Goal: Task Accomplishment & Management: Manage account settings

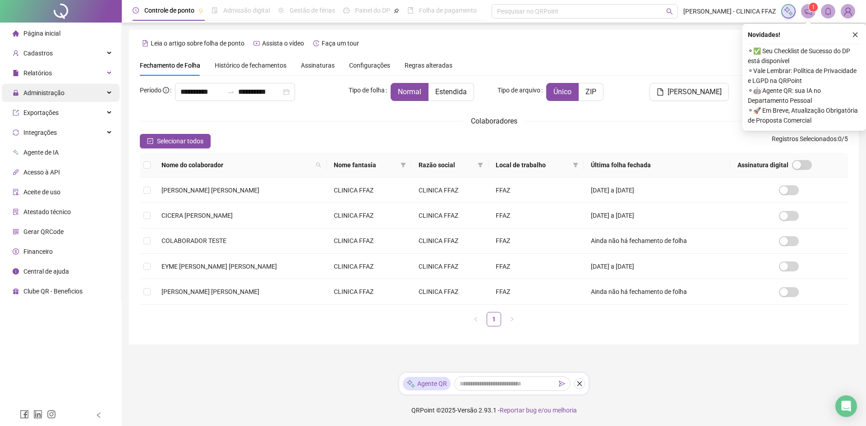
click at [66, 97] on div "Administração" at bounding box center [61, 93] width 118 height 18
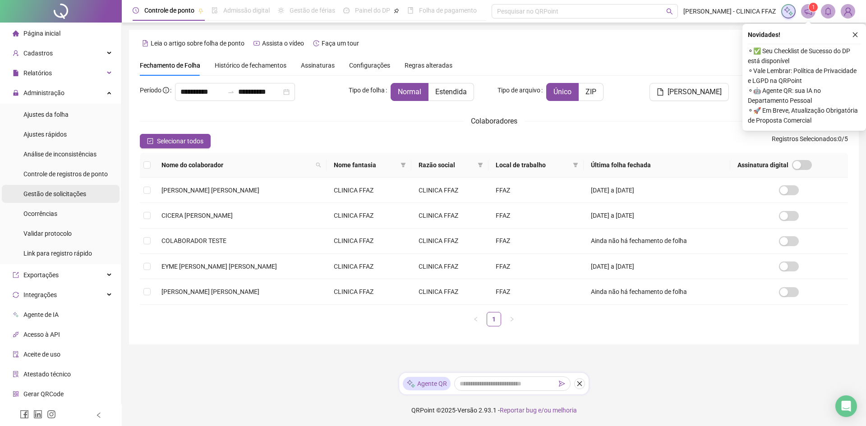
click at [66, 193] on span "Gestão de solicitações" at bounding box center [54, 193] width 63 height 7
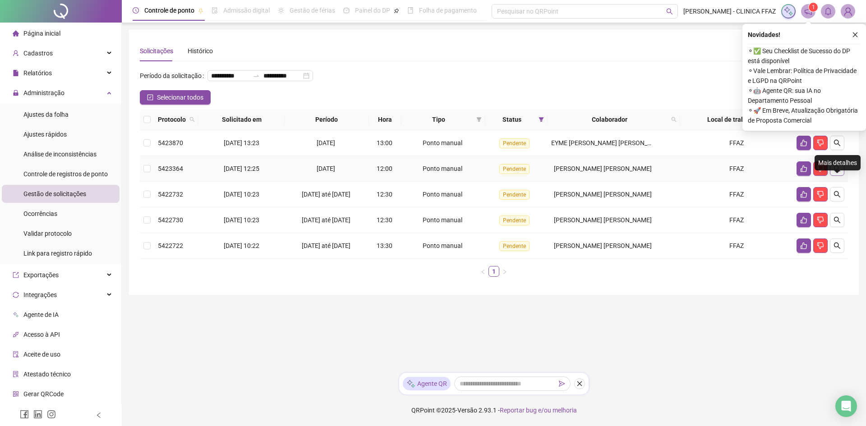
click at [839, 172] on icon "search" at bounding box center [836, 168] width 7 height 7
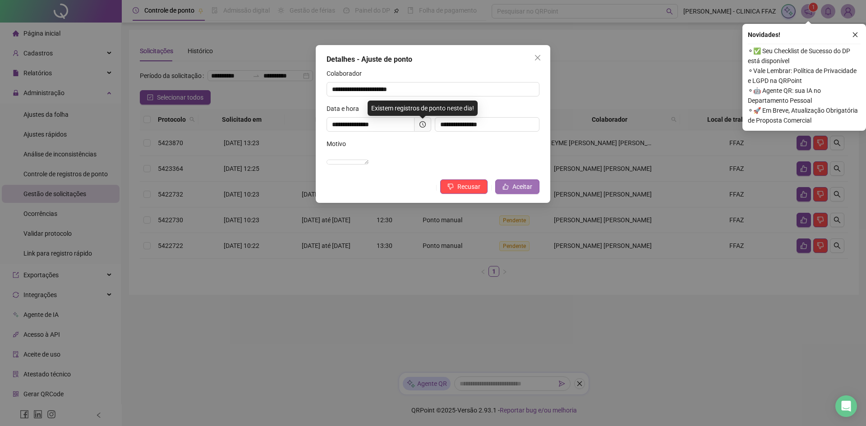
click at [523, 192] on span "Aceitar" at bounding box center [522, 187] width 20 height 10
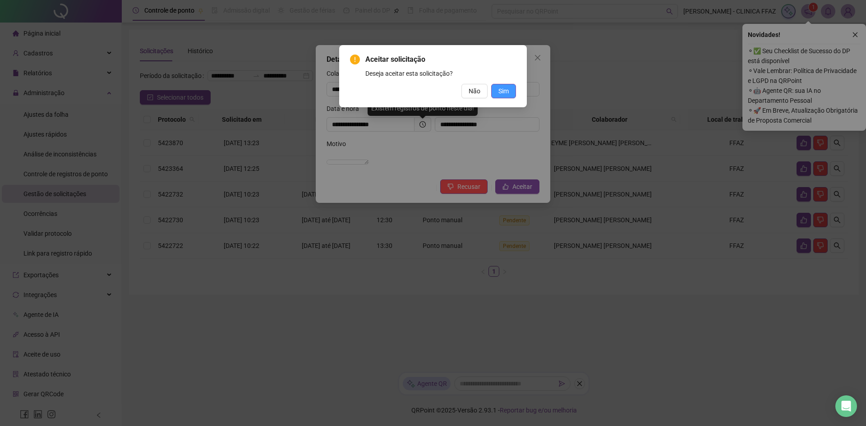
click at [509, 95] on button "Sim" at bounding box center [503, 91] width 25 height 14
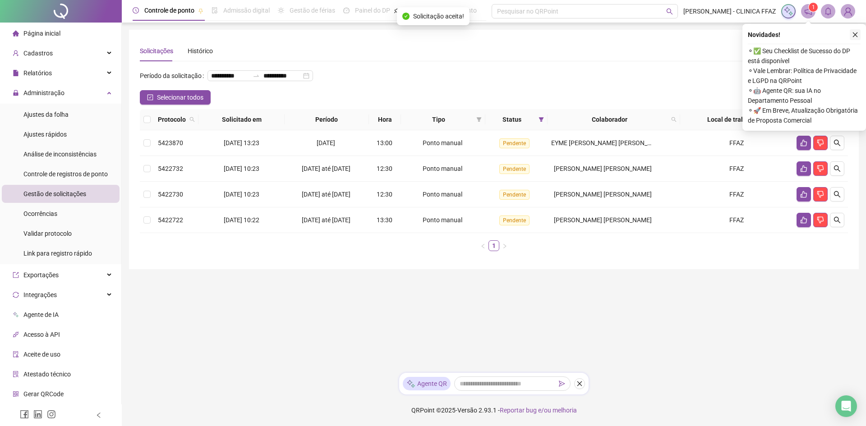
click at [857, 34] on icon "close" at bounding box center [855, 35] width 6 height 6
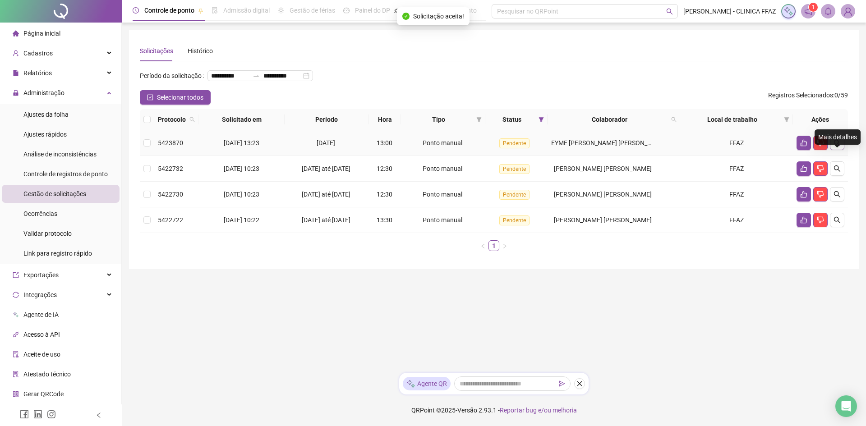
click at [839, 147] on icon "search" at bounding box center [836, 142] width 7 height 7
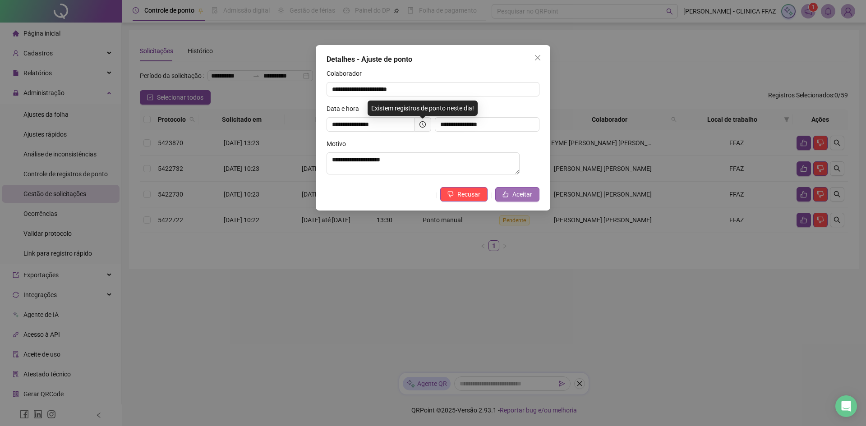
click at [530, 196] on span "Aceitar" at bounding box center [522, 194] width 20 height 10
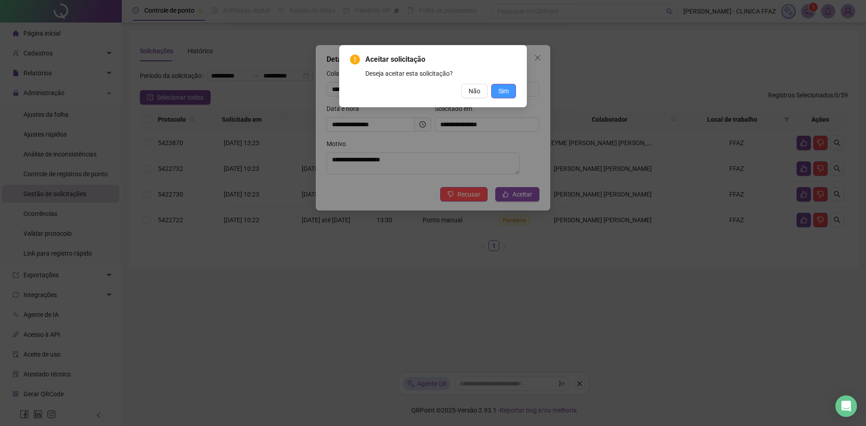
click at [496, 92] on button "Sim" at bounding box center [503, 91] width 25 height 14
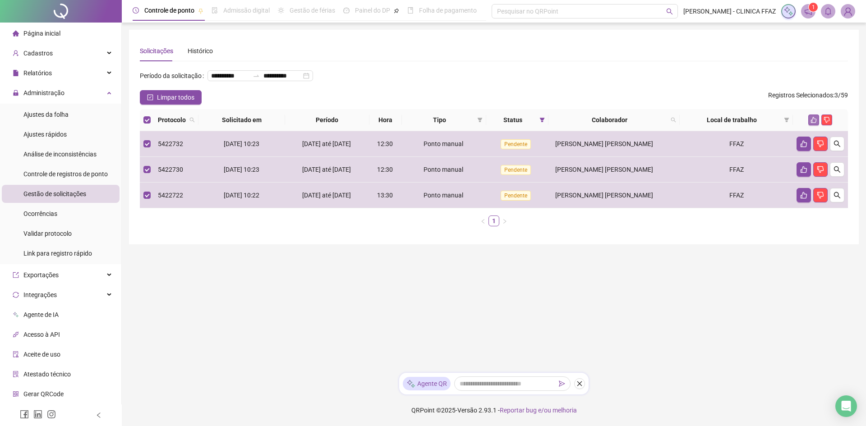
click at [815, 123] on icon "like" at bounding box center [813, 120] width 6 height 6
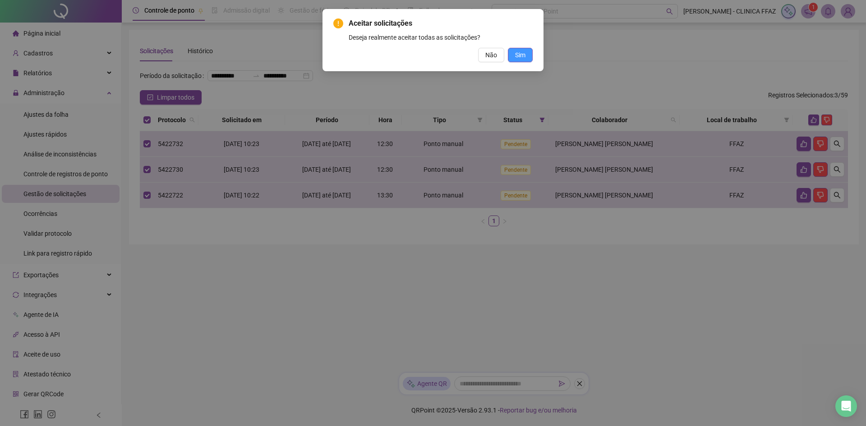
click at [525, 56] on button "Sim" at bounding box center [520, 55] width 25 height 14
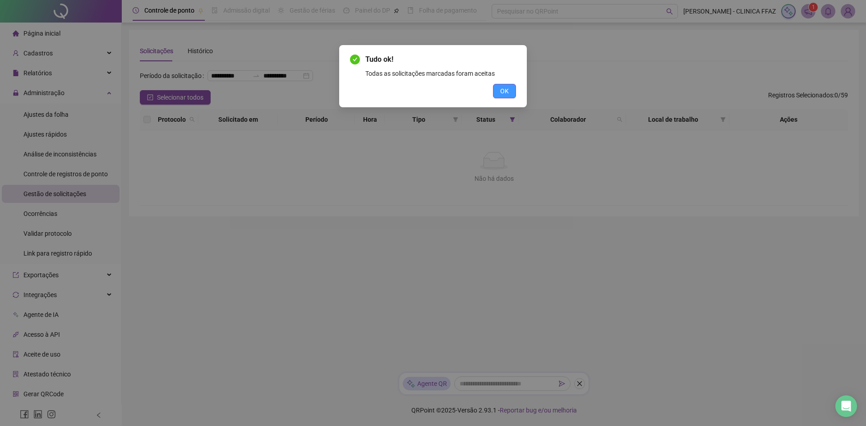
click at [512, 93] on button "OK" at bounding box center [504, 91] width 23 height 14
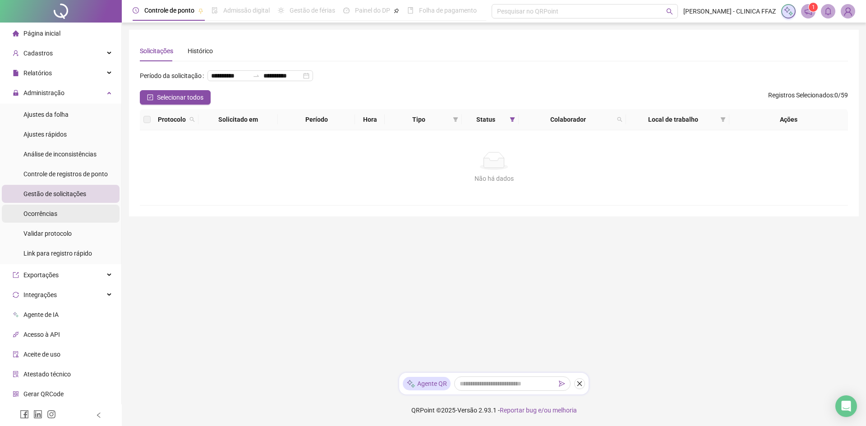
click at [53, 213] on span "Ocorrências" at bounding box center [40, 213] width 34 height 7
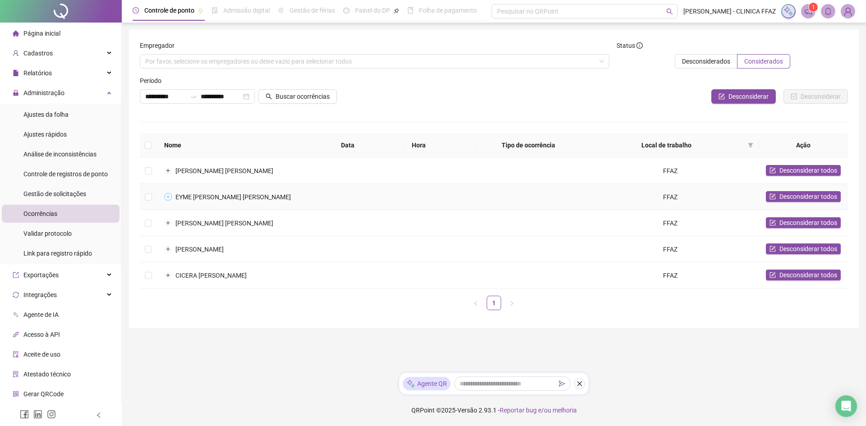
click at [168, 198] on button "Expandir linha" at bounding box center [167, 196] width 7 height 7
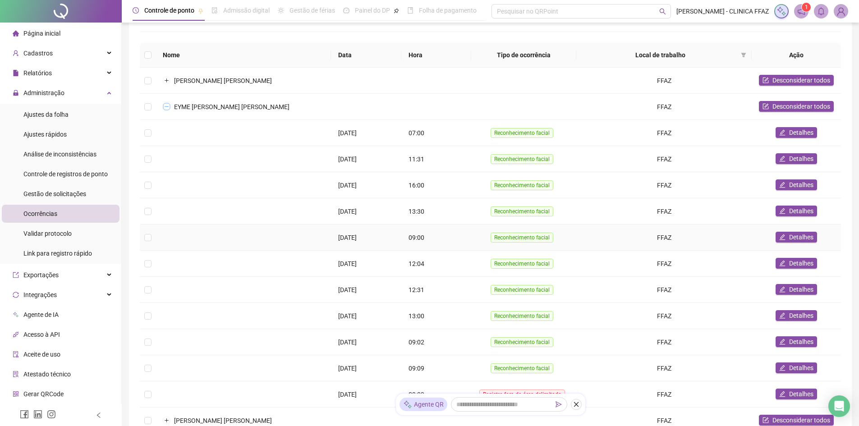
scroll to position [135, 0]
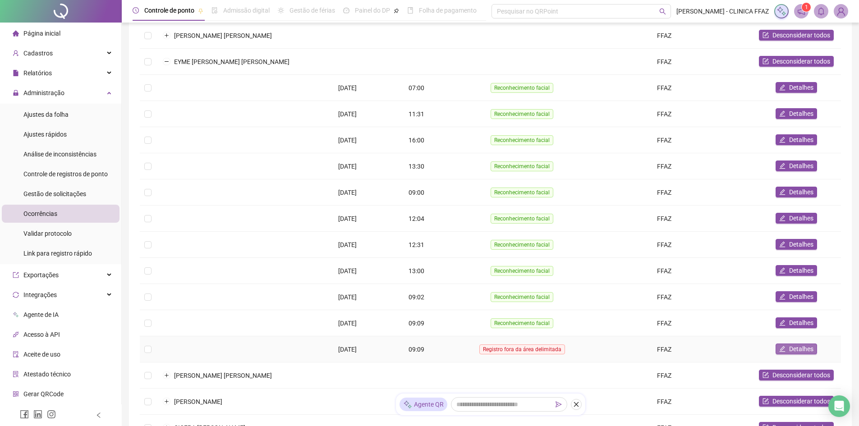
click at [802, 349] on span "Detalhes" at bounding box center [801, 349] width 24 height 10
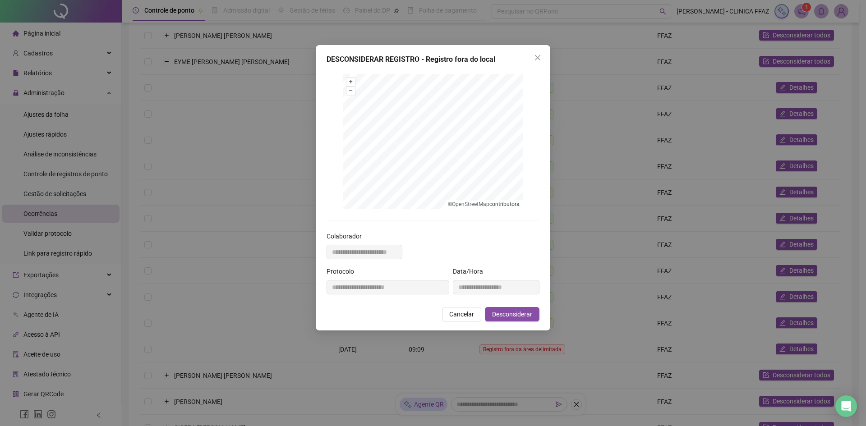
click at [703, 273] on div "**********" at bounding box center [433, 213] width 866 height 426
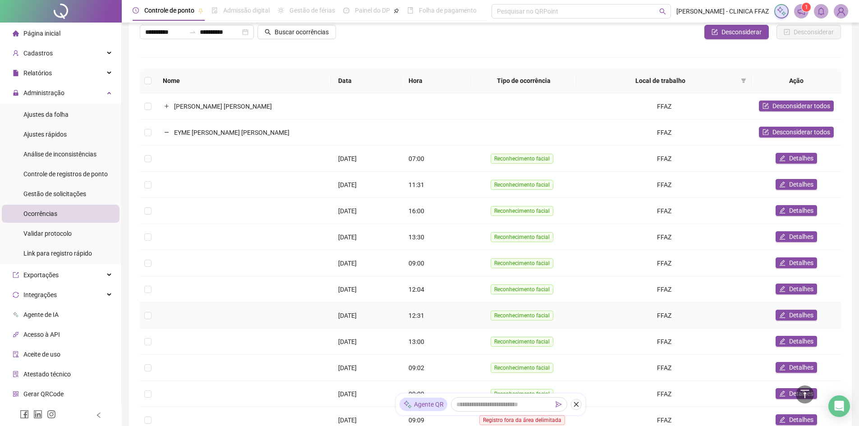
scroll to position [45, 0]
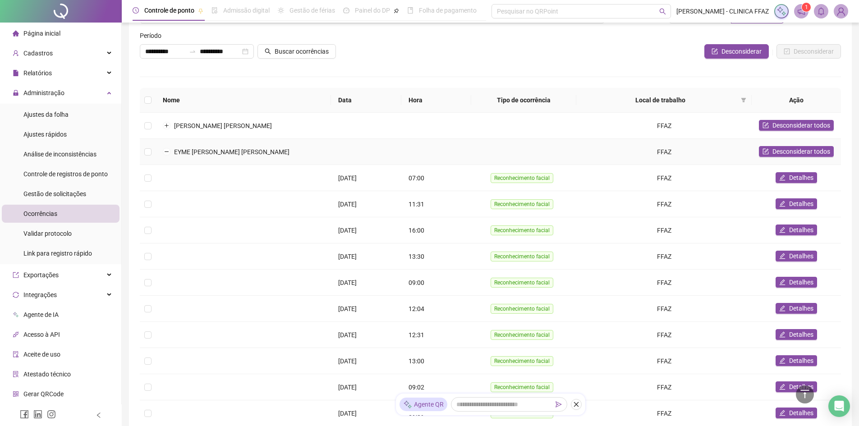
click at [168, 147] on td "EYME [PERSON_NAME] [PERSON_NAME]" at bounding box center [243, 152] width 175 height 26
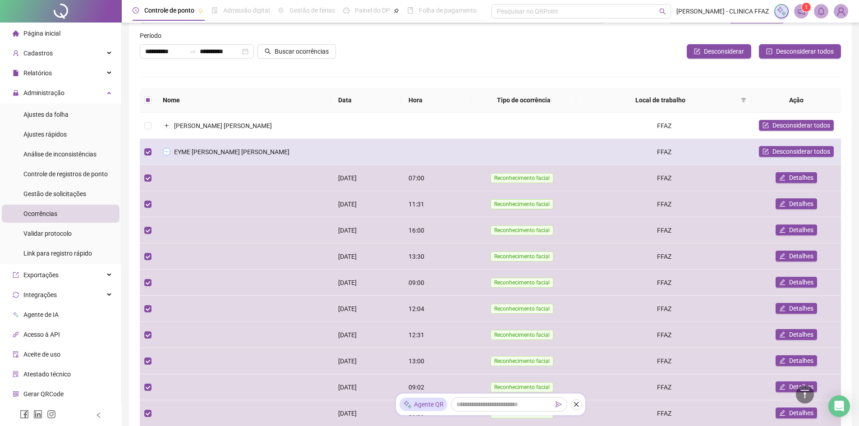
click at [169, 151] on button "Colapsar linha" at bounding box center [166, 151] width 7 height 7
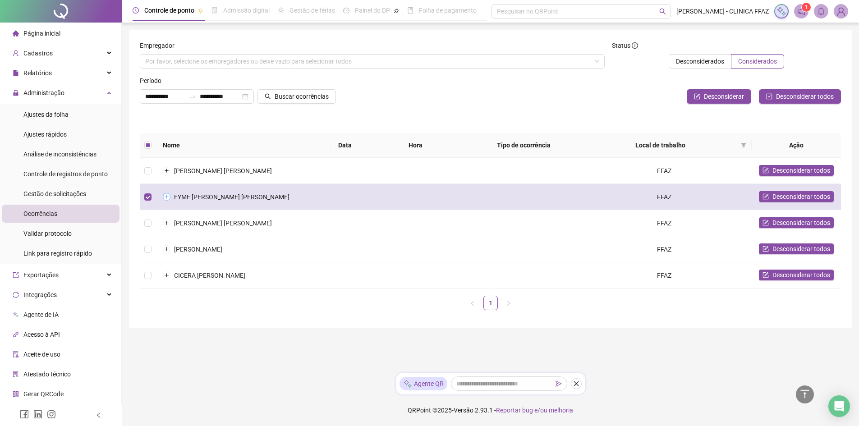
scroll to position [0, 0]
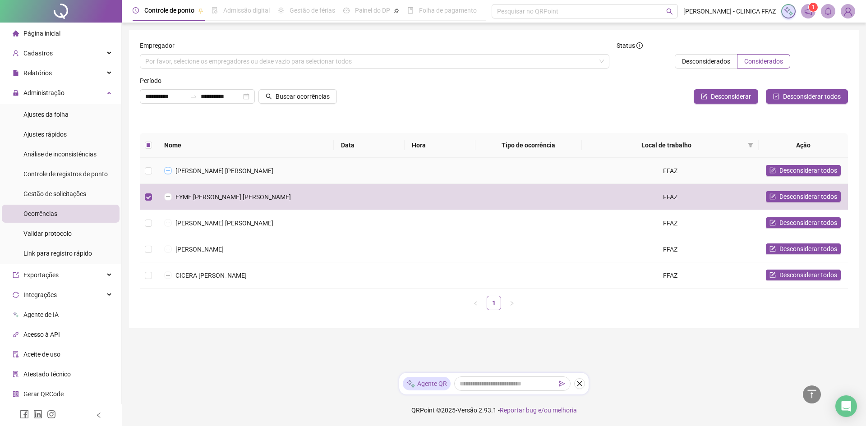
click at [168, 170] on button "Expandir linha" at bounding box center [167, 170] width 7 height 7
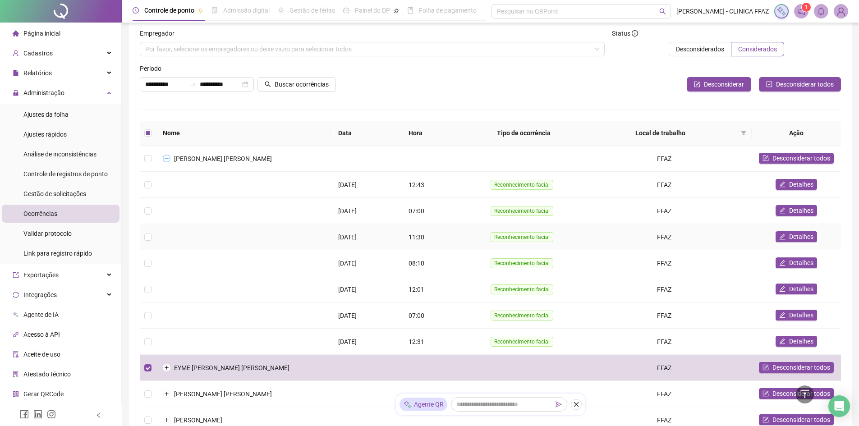
scroll to position [10, 0]
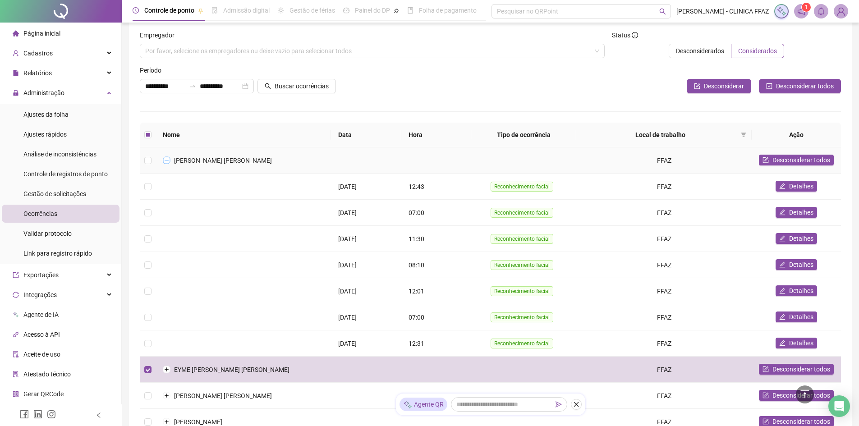
click at [167, 159] on button "Colapsar linha" at bounding box center [166, 160] width 7 height 7
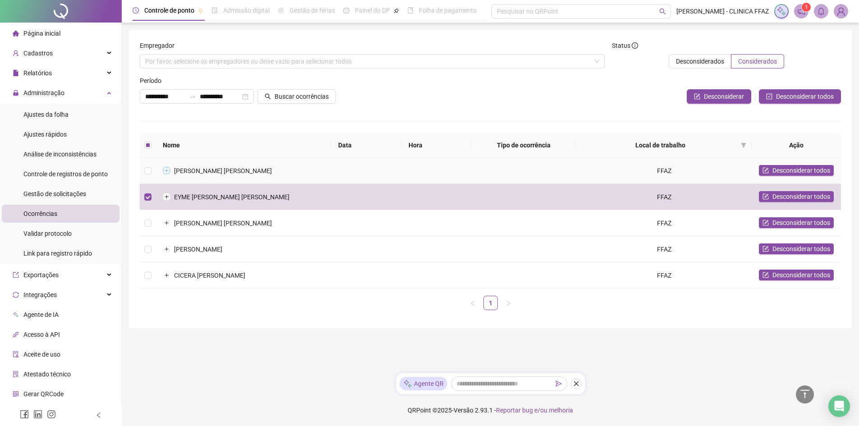
scroll to position [0, 0]
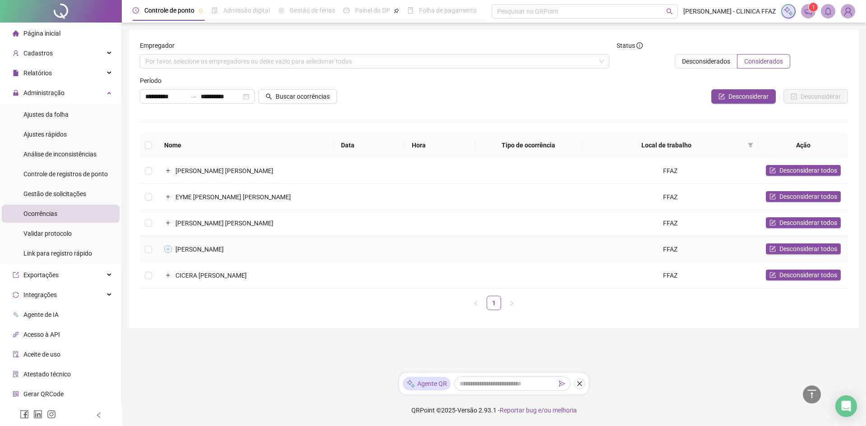
click at [169, 248] on button "Expandir linha" at bounding box center [167, 249] width 7 height 7
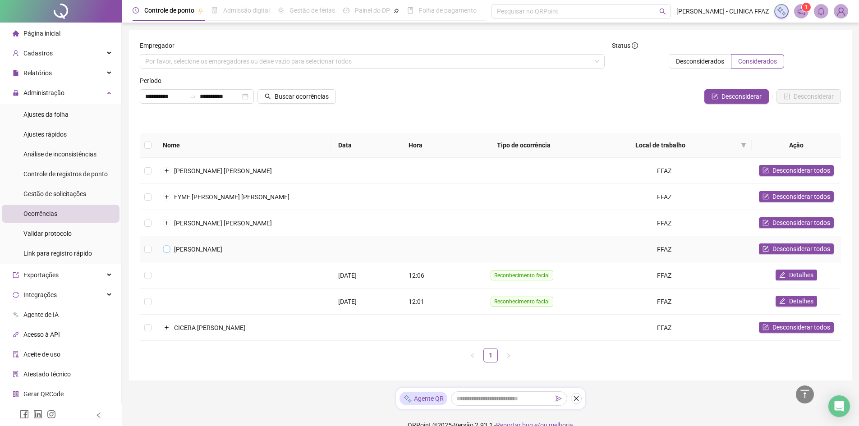
click at [169, 248] on button "Colapsar linha" at bounding box center [166, 249] width 7 height 7
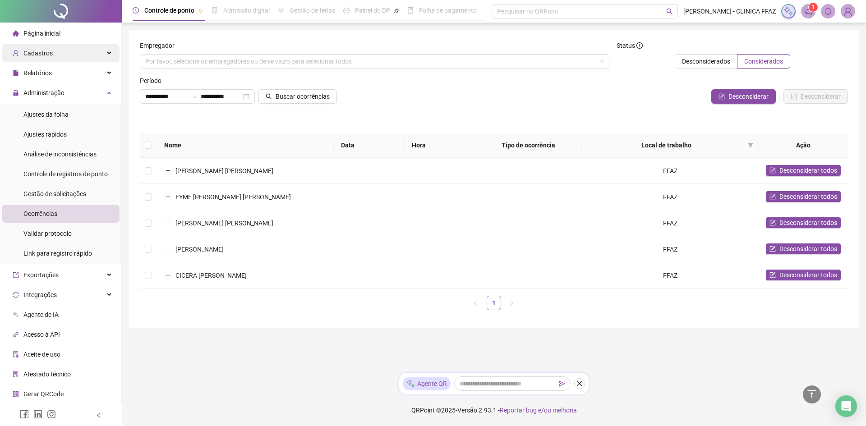
click at [54, 54] on div "Cadastros" at bounding box center [61, 53] width 118 height 18
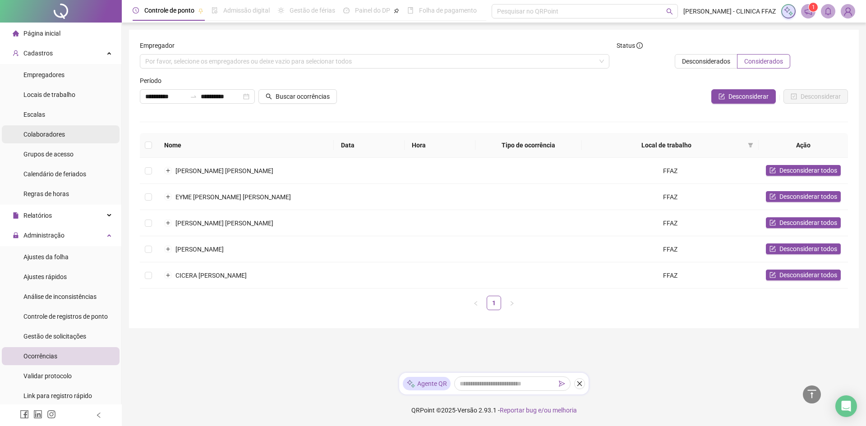
click at [50, 135] on span "Colaboradores" at bounding box center [43, 134] width 41 height 7
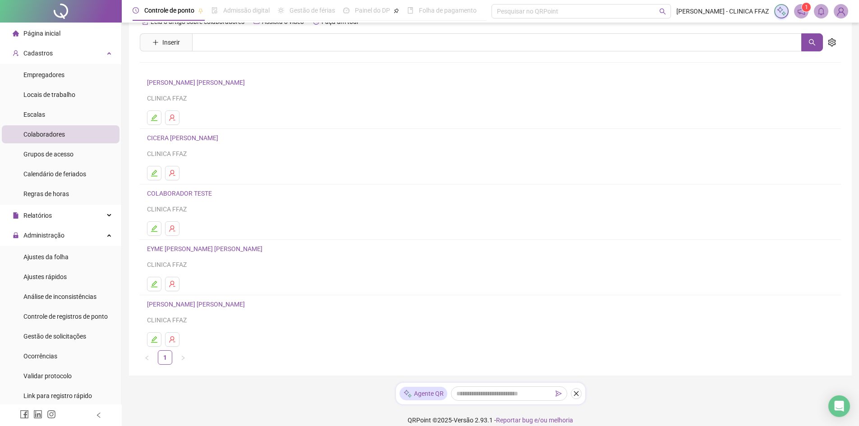
scroll to position [32, 0]
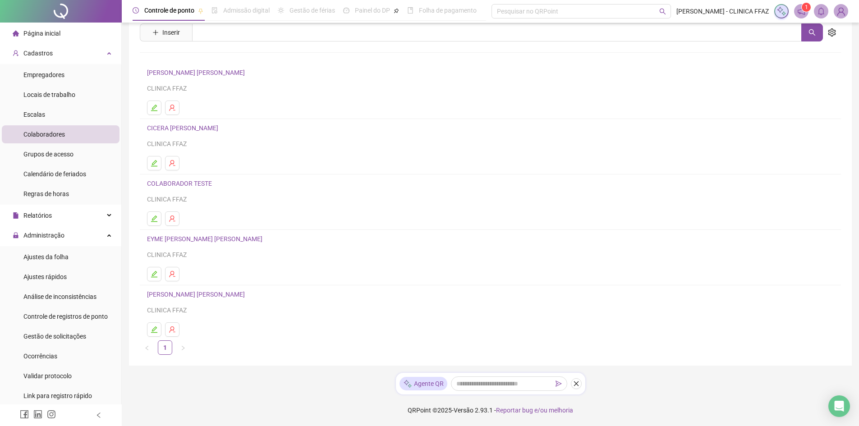
click at [806, 9] on span "1" at bounding box center [806, 7] width 3 height 6
click at [804, 7] on sup "1" at bounding box center [806, 7] width 9 height 9
